Goal: Information Seeking & Learning: Learn about a topic

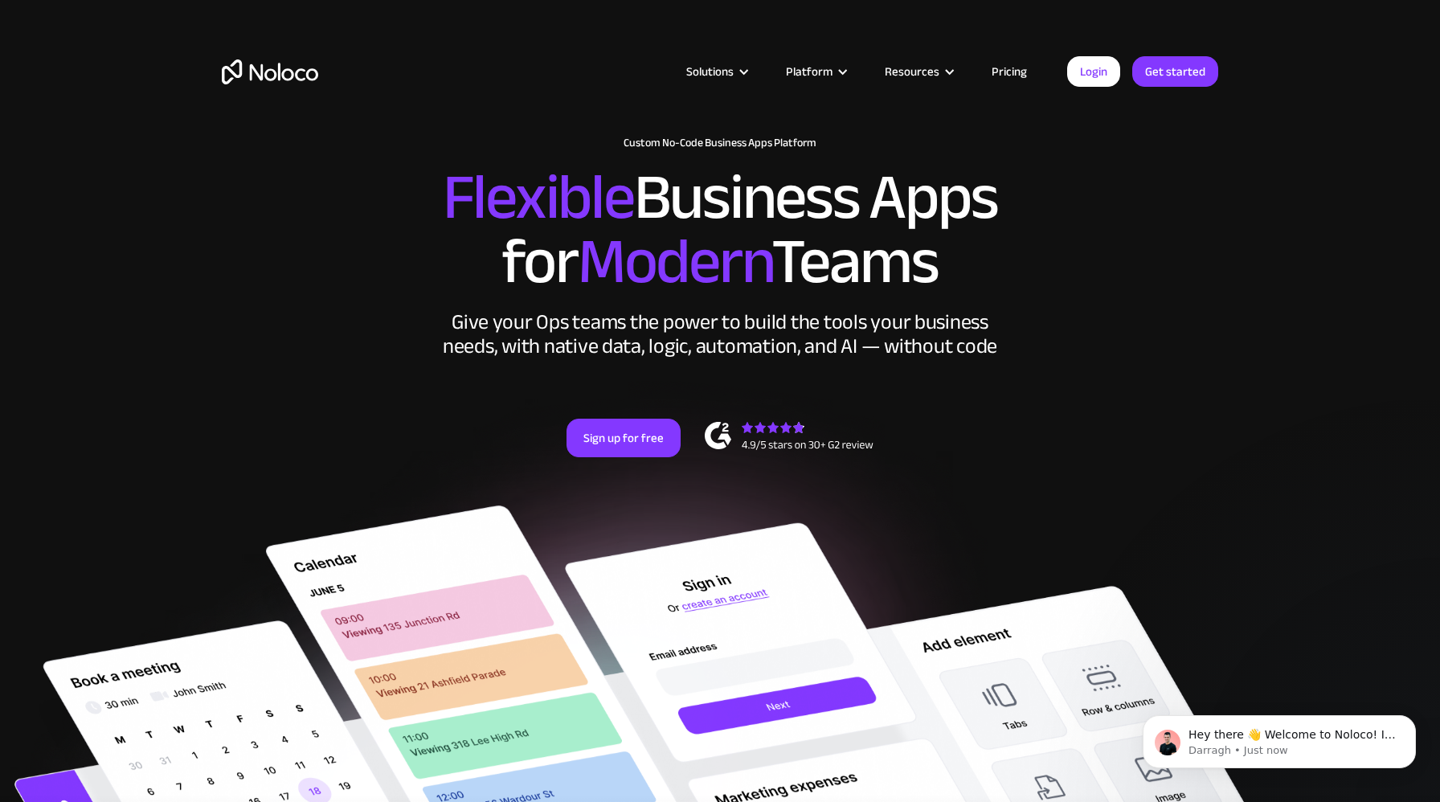
click at [1007, 74] on link "Pricing" at bounding box center [1010, 71] width 76 height 21
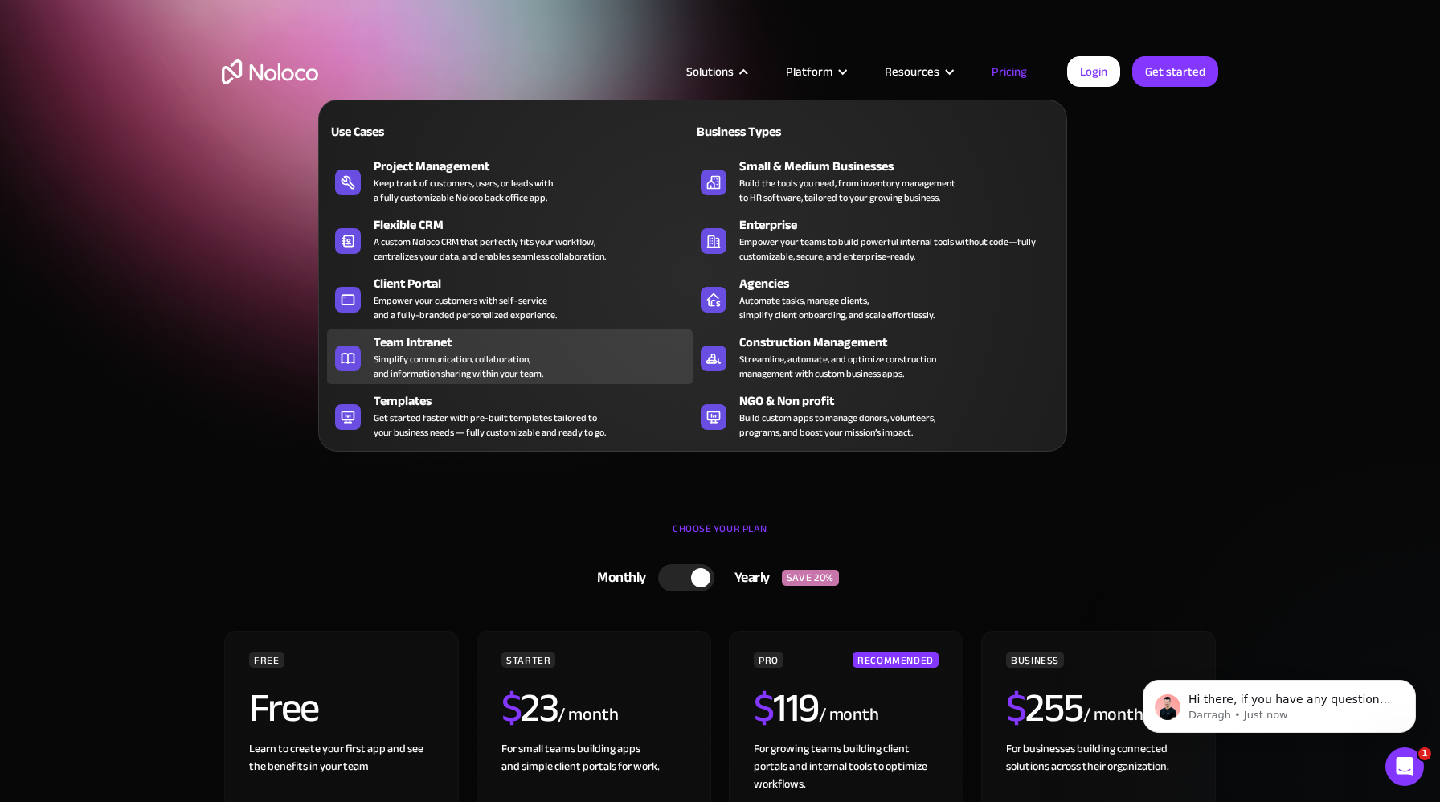
click at [509, 356] on div "Simplify communication, collaboration, and information sharing within your team." at bounding box center [459, 366] width 170 height 29
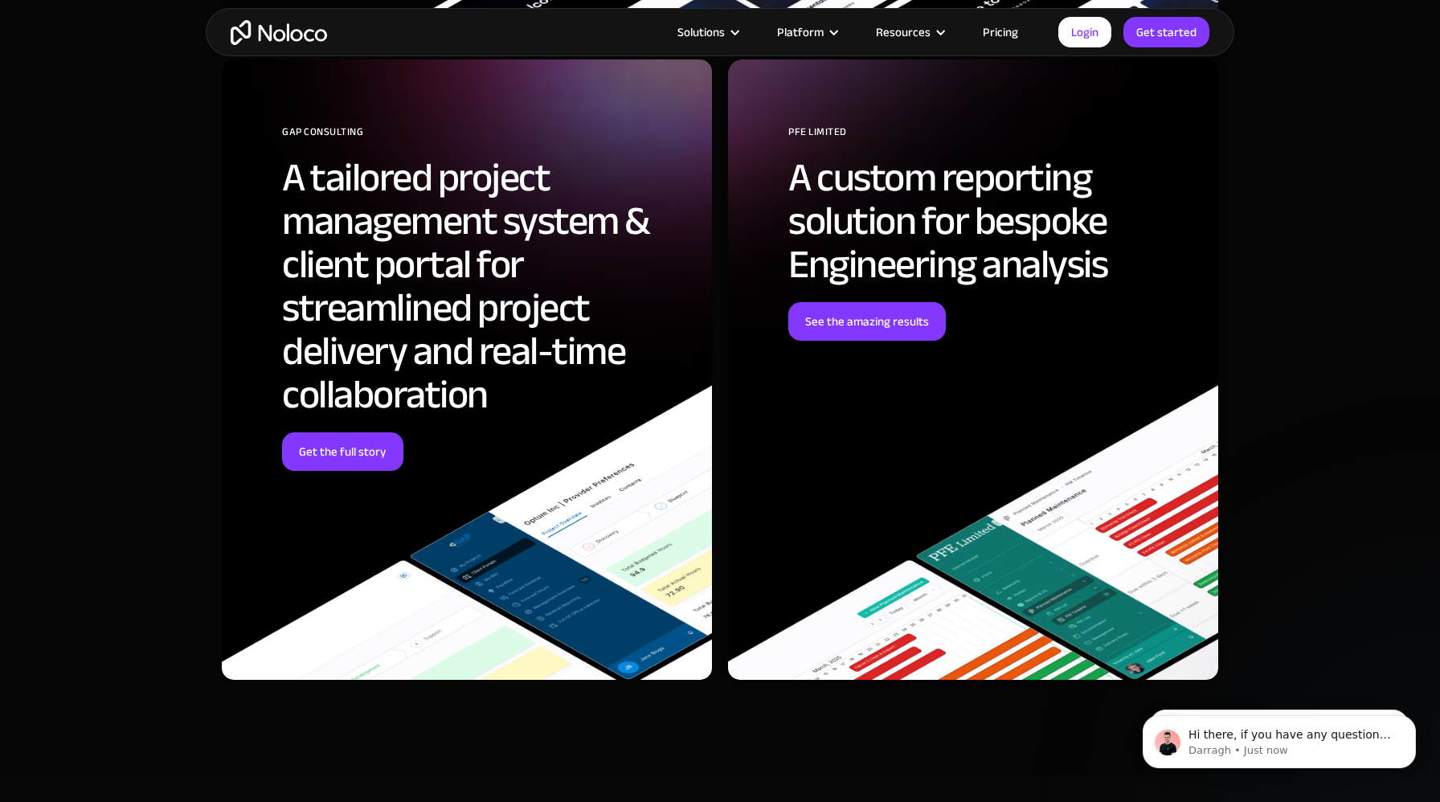
scroll to position [4635, 0]
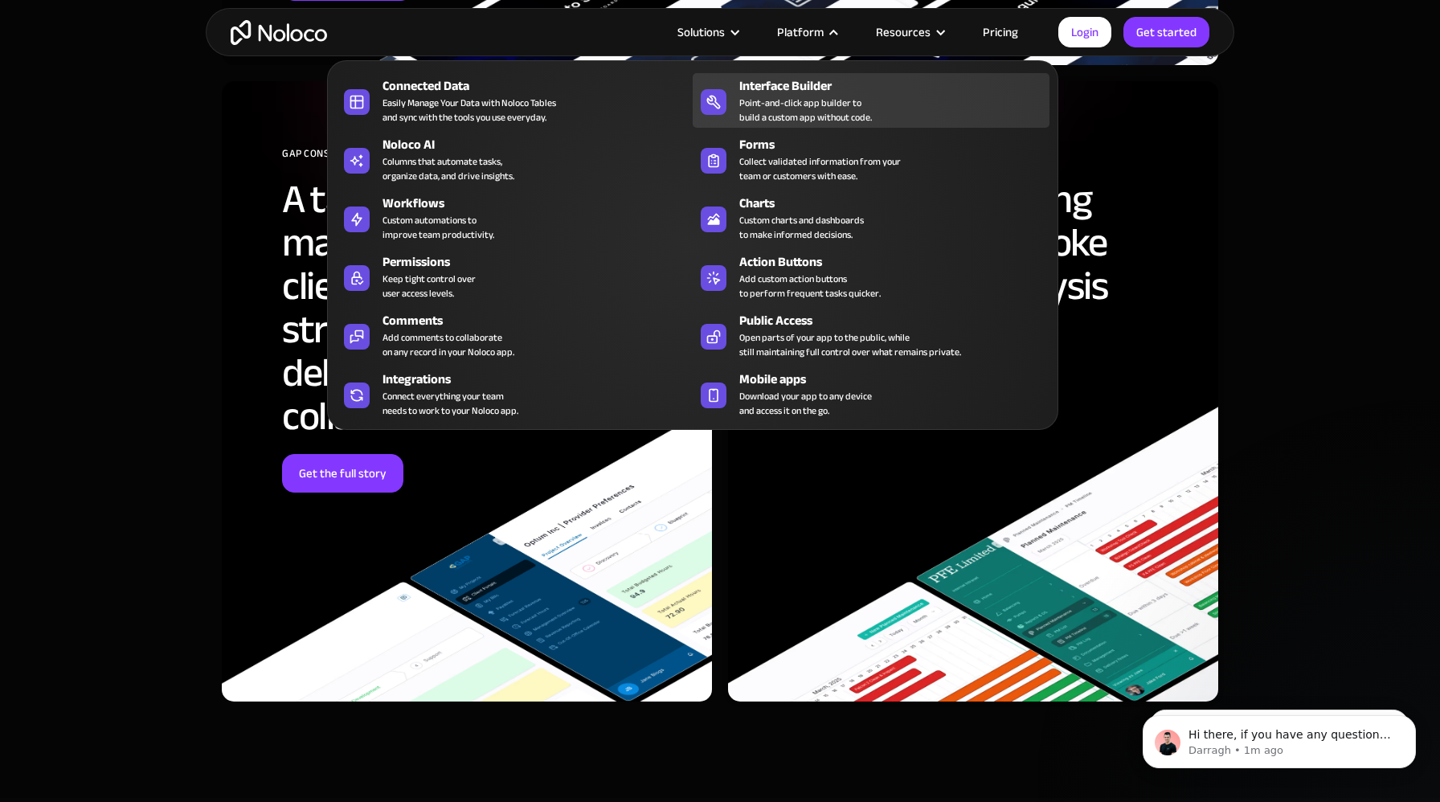
click at [799, 110] on div "Point-and-click app builder to build a custom app without code." at bounding box center [805, 110] width 133 height 29
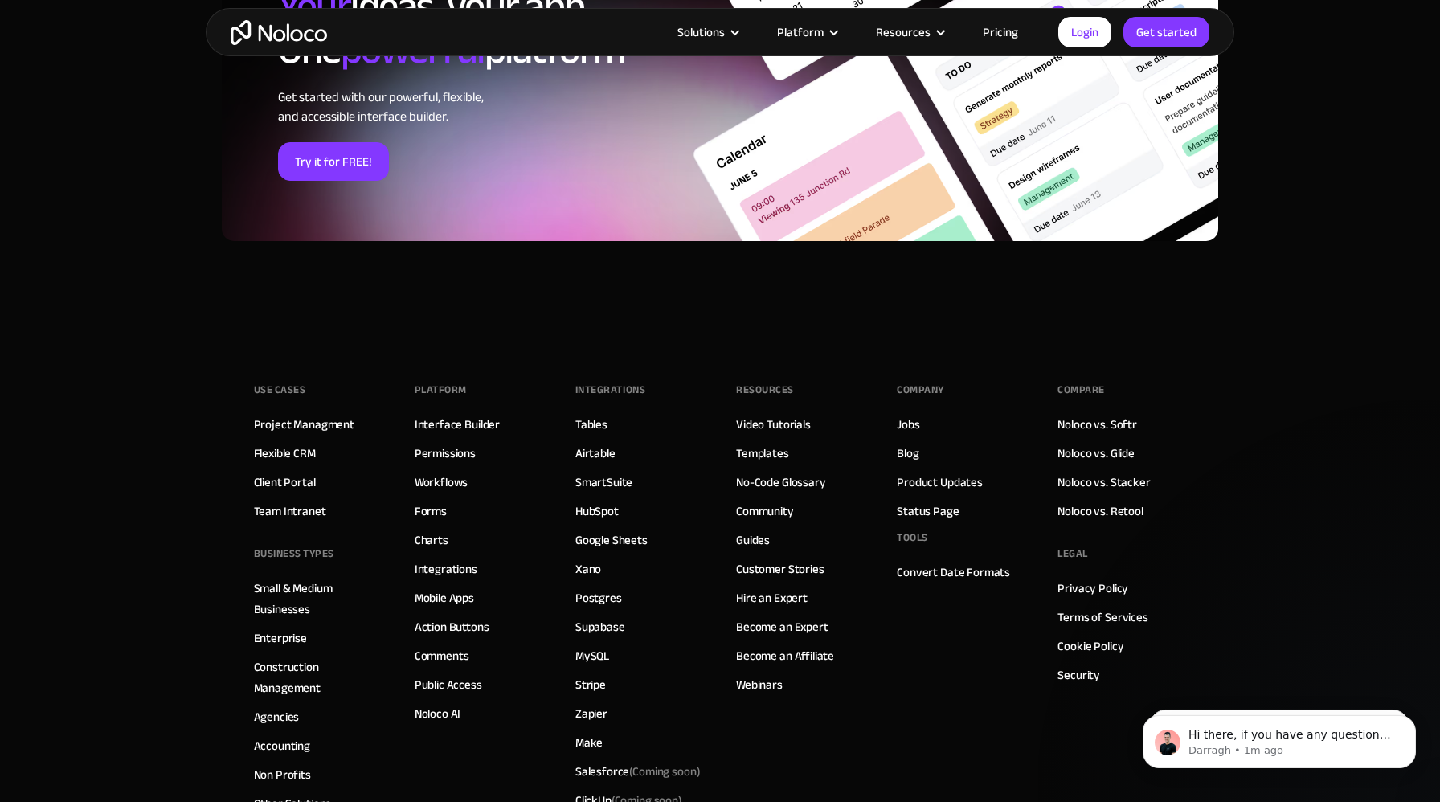
scroll to position [5323, 0]
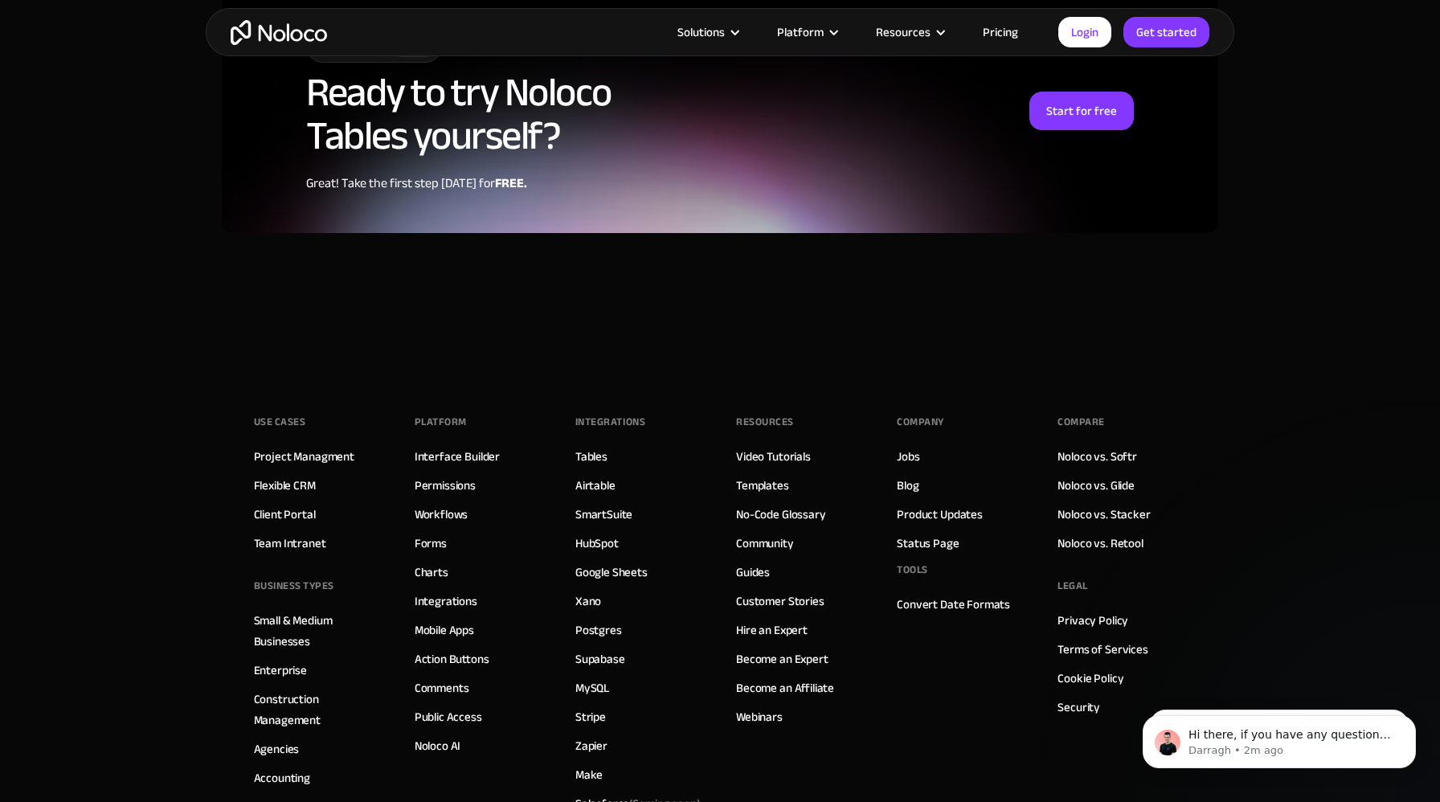
scroll to position [4160, 0]
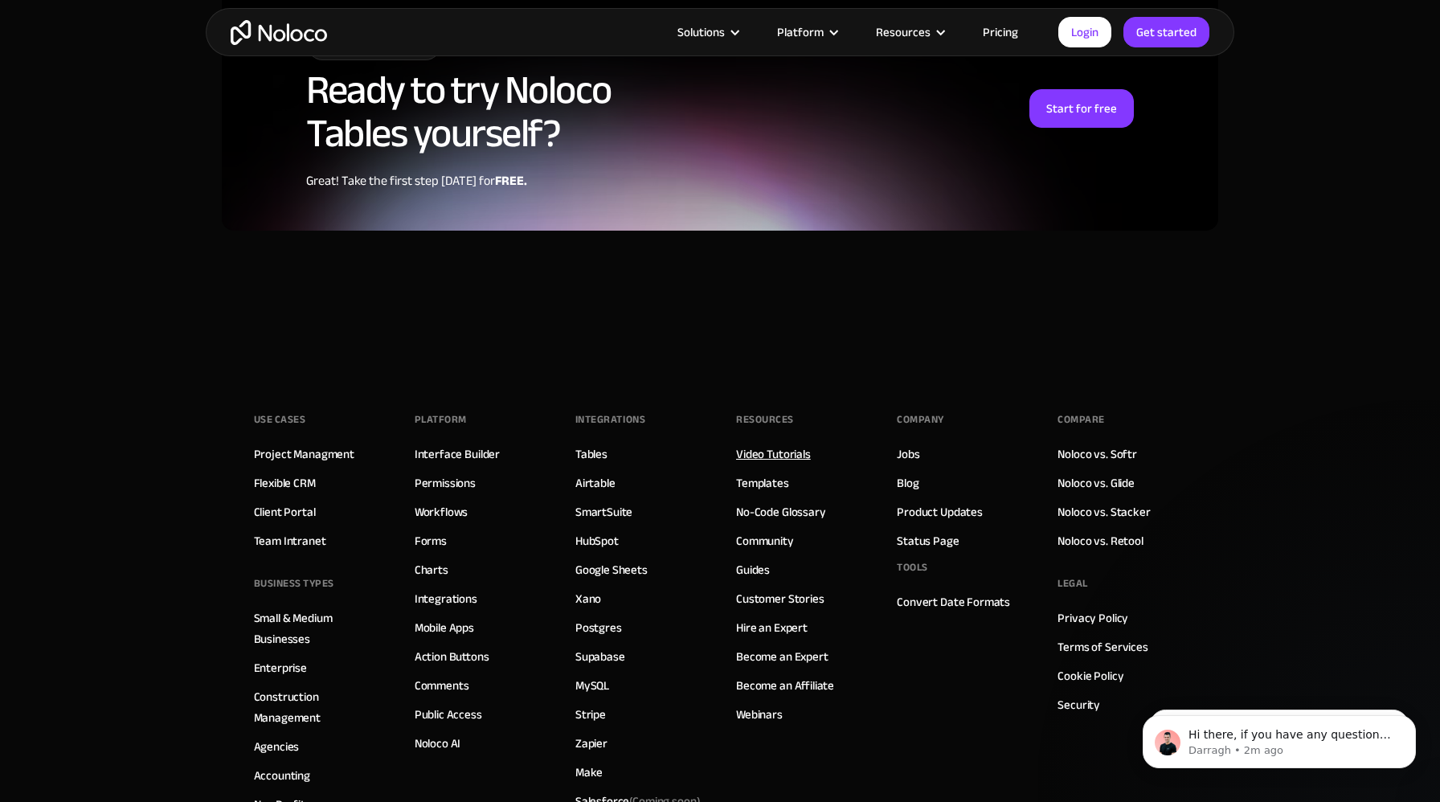
click at [772, 444] on link "Video Tutorials" at bounding box center [773, 454] width 75 height 21
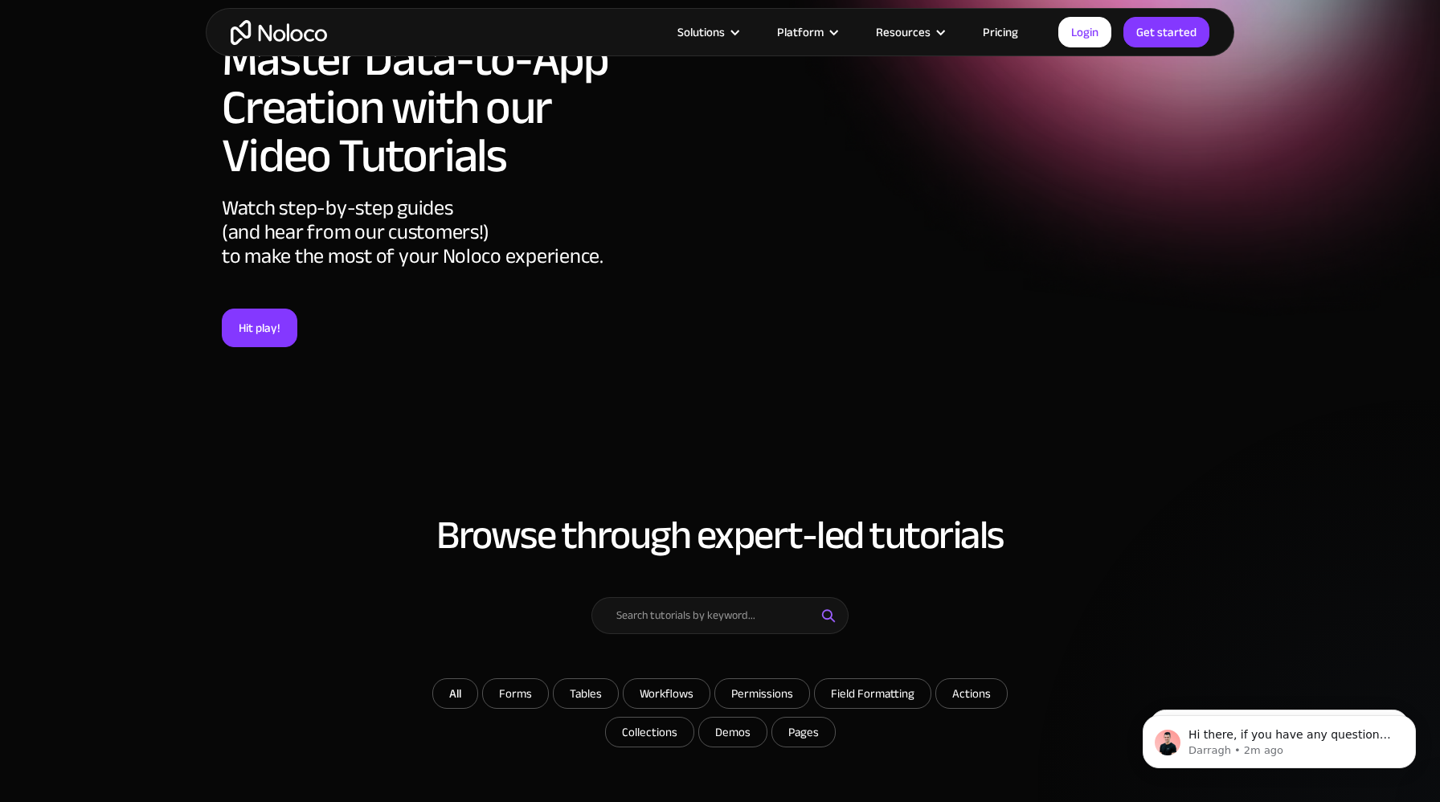
scroll to position [111, 0]
